Goal: Information Seeking & Learning: Find specific page/section

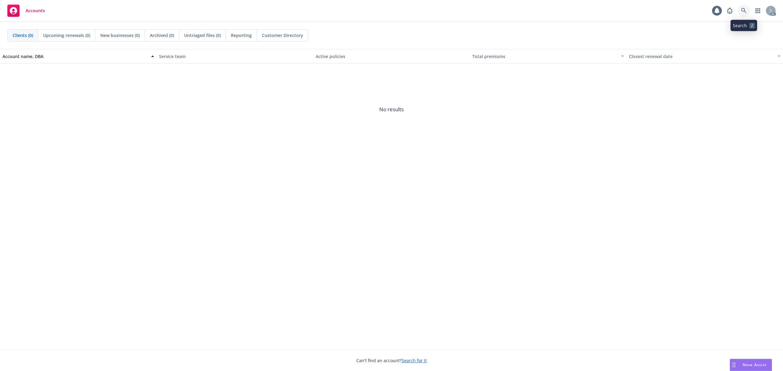
click at [744, 14] on link at bounding box center [743, 11] width 12 height 12
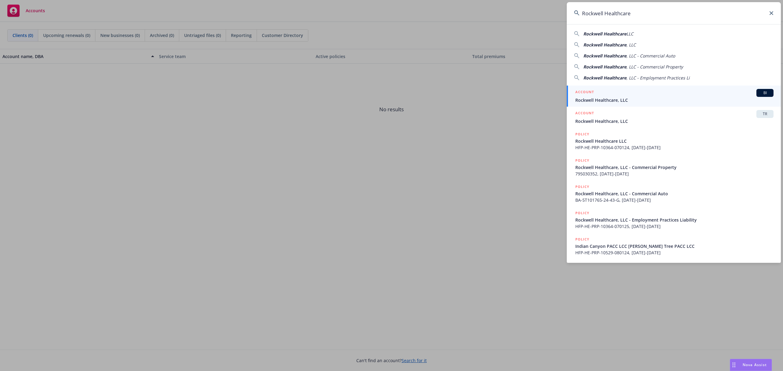
type input "Rockwell Healthcare"
click at [642, 97] on div "ACCOUNT BI" at bounding box center [674, 93] width 198 height 8
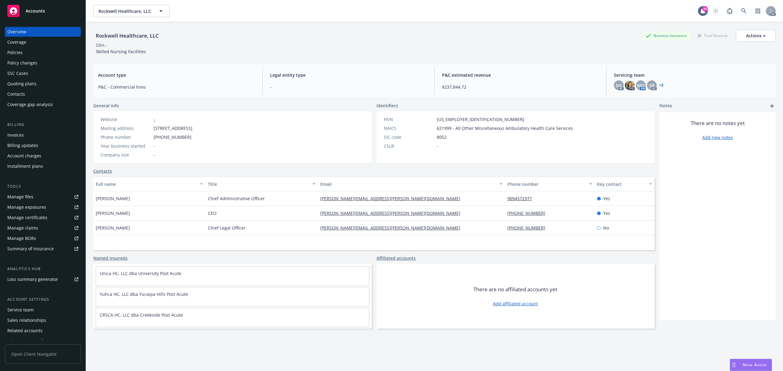
click at [24, 48] on div "Policies" at bounding box center [42, 53] width 71 height 10
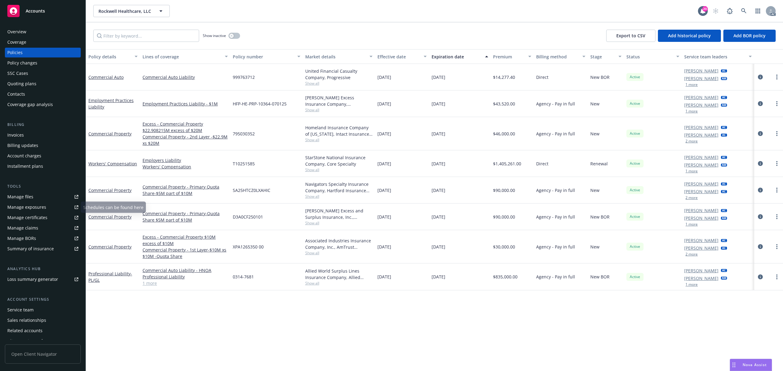
click at [24, 139] on div "Invoices" at bounding box center [42, 135] width 71 height 10
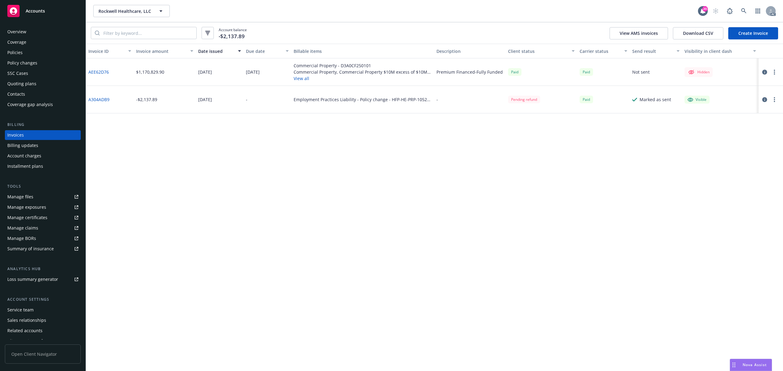
click at [24, 55] on div "Policies" at bounding box center [42, 53] width 71 height 10
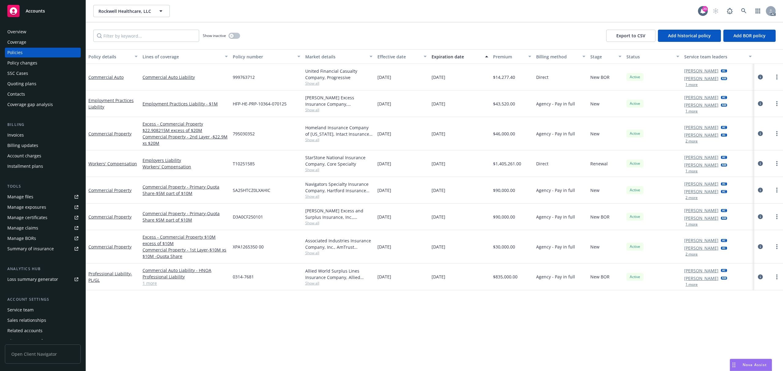
click at [27, 139] on div "Invoices" at bounding box center [42, 135] width 71 height 10
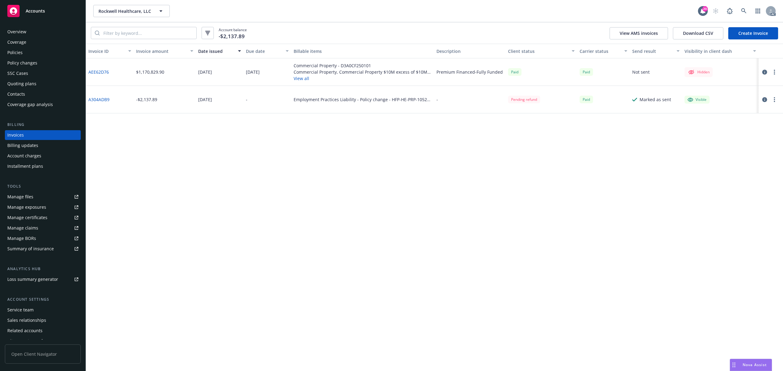
click at [22, 54] on div "Policies" at bounding box center [14, 53] width 15 height 10
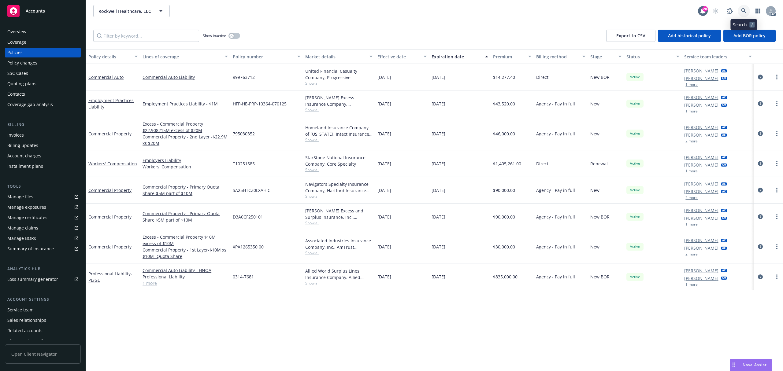
click at [744, 6] on link at bounding box center [743, 11] width 12 height 12
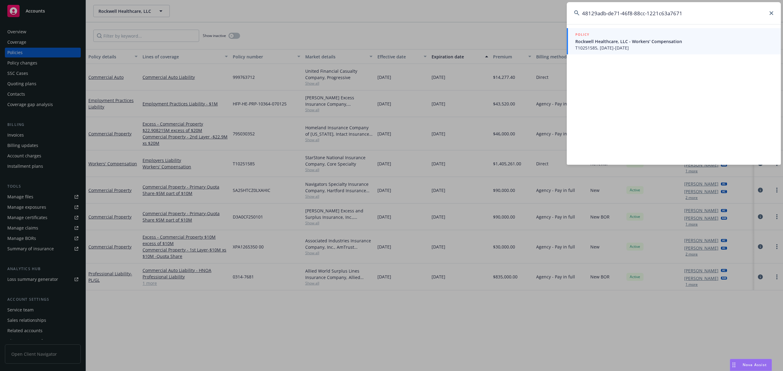
type input "48129adb-de71-46f8-88cc-1221c63a7671"
click at [677, 37] on div "POLICY" at bounding box center [674, 34] width 198 height 7
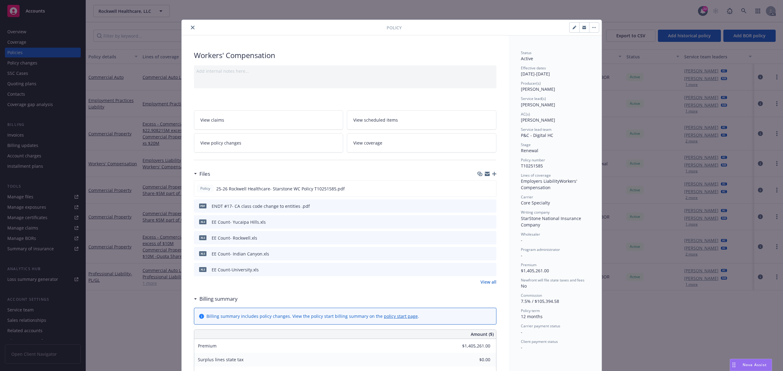
click at [484, 203] on div at bounding box center [485, 206] width 15 height 6
click at [488, 206] on icon "preview file" at bounding box center [491, 206] width 6 height 4
click at [189, 30] on button "close" at bounding box center [192, 27] width 7 height 7
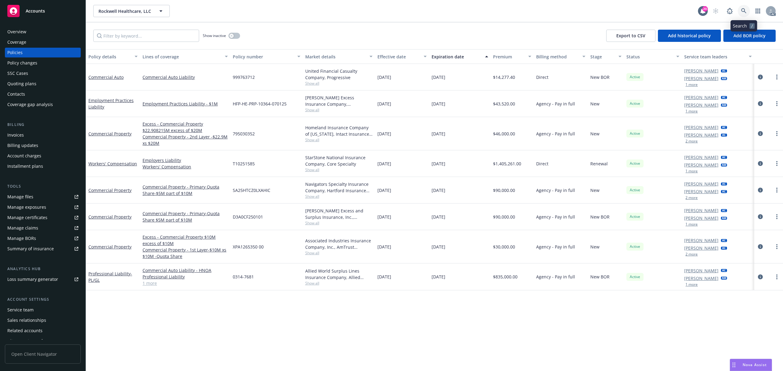
click at [745, 11] on icon at bounding box center [744, 11] width 6 height 6
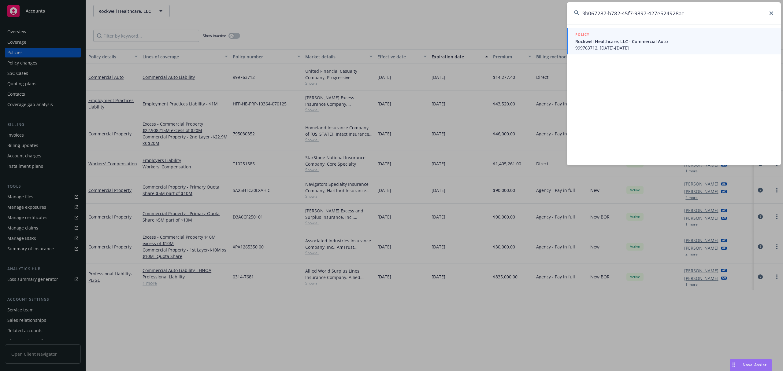
type input "3b067287-b782-45f7-9897-427e524928ac"
click at [635, 44] on span "Rockwell Healthcare, LLC - Commercial Auto" at bounding box center [674, 41] width 198 height 6
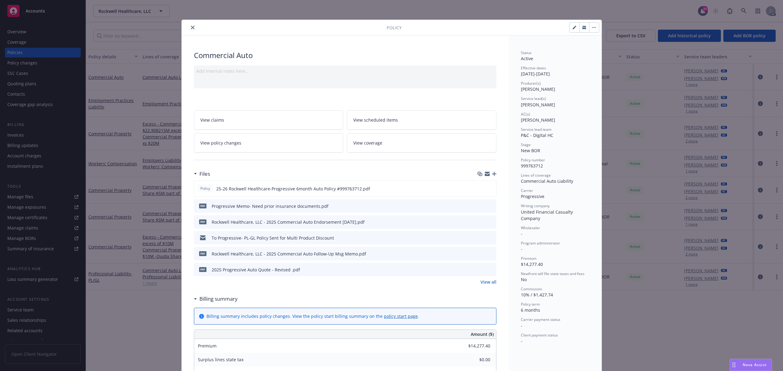
click at [191, 26] on icon "close" at bounding box center [193, 28] width 4 height 4
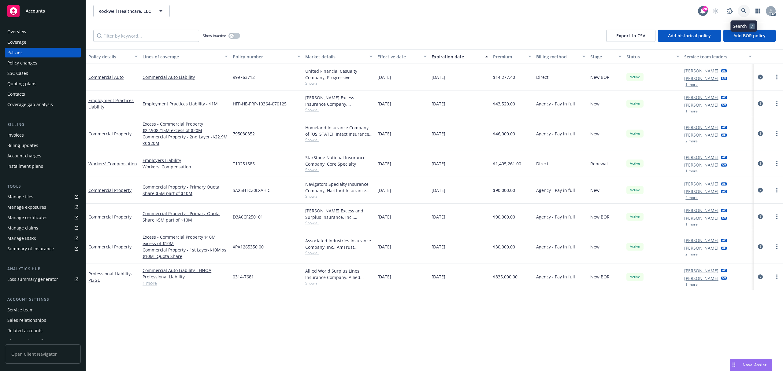
click at [743, 6] on link at bounding box center [743, 11] width 12 height 12
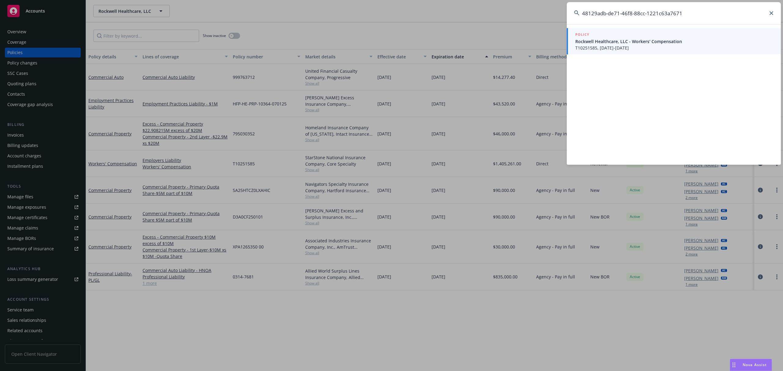
type input "48129adb-de71-46f8-88cc-1221c63a7671"
click at [647, 32] on div "POLICY" at bounding box center [674, 34] width 198 height 7
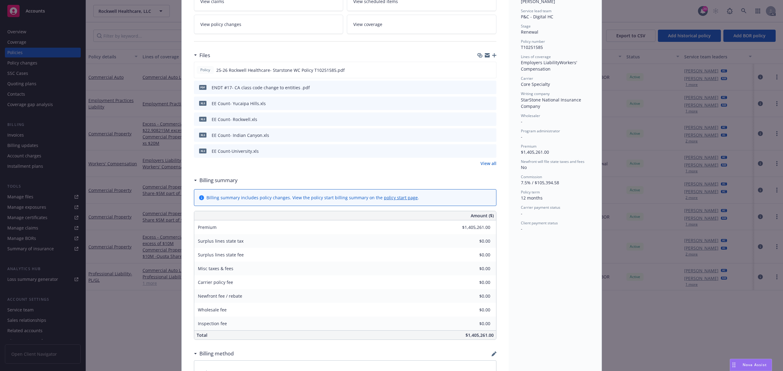
scroll to position [18, 0]
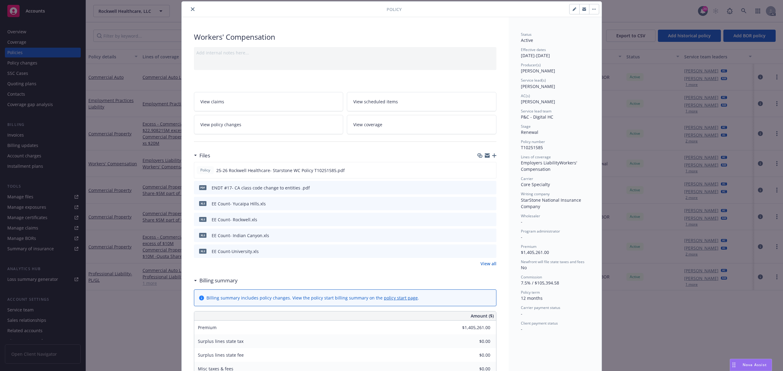
click at [191, 10] on icon "close" at bounding box center [193, 9] width 4 height 4
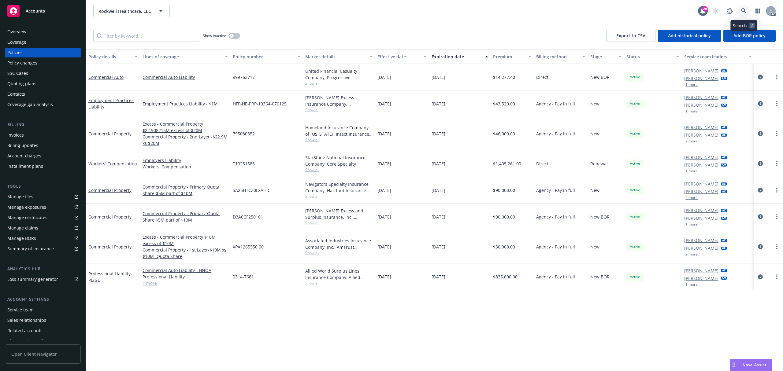
click at [745, 13] on icon at bounding box center [743, 10] width 5 height 5
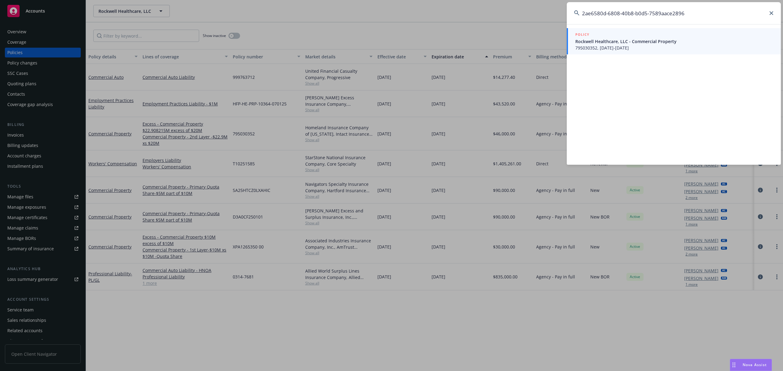
type input "2ae6580d-6808-40b8-b0d5-7589aace2896"
click at [627, 39] on span "Rockwell Healthcare, LLC - Commercial Property" at bounding box center [674, 41] width 198 height 6
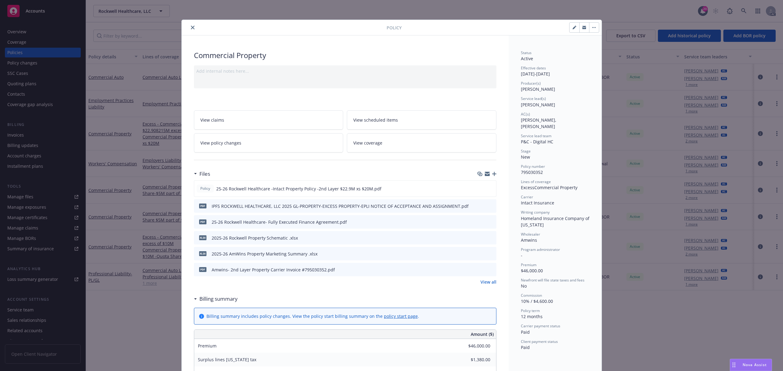
click at [191, 28] on icon "close" at bounding box center [193, 28] width 4 height 4
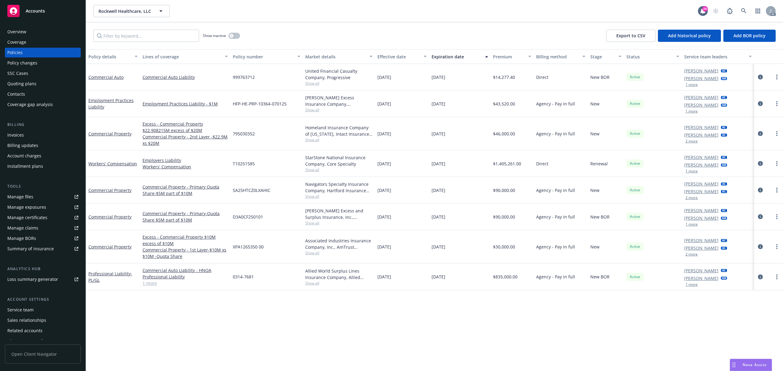
click at [533, 308] on div "Policy details Lines of coverage Policy number Market details Effective date Ex…" at bounding box center [434, 210] width 697 height 322
